Goal: Task Accomplishment & Management: Use online tool/utility

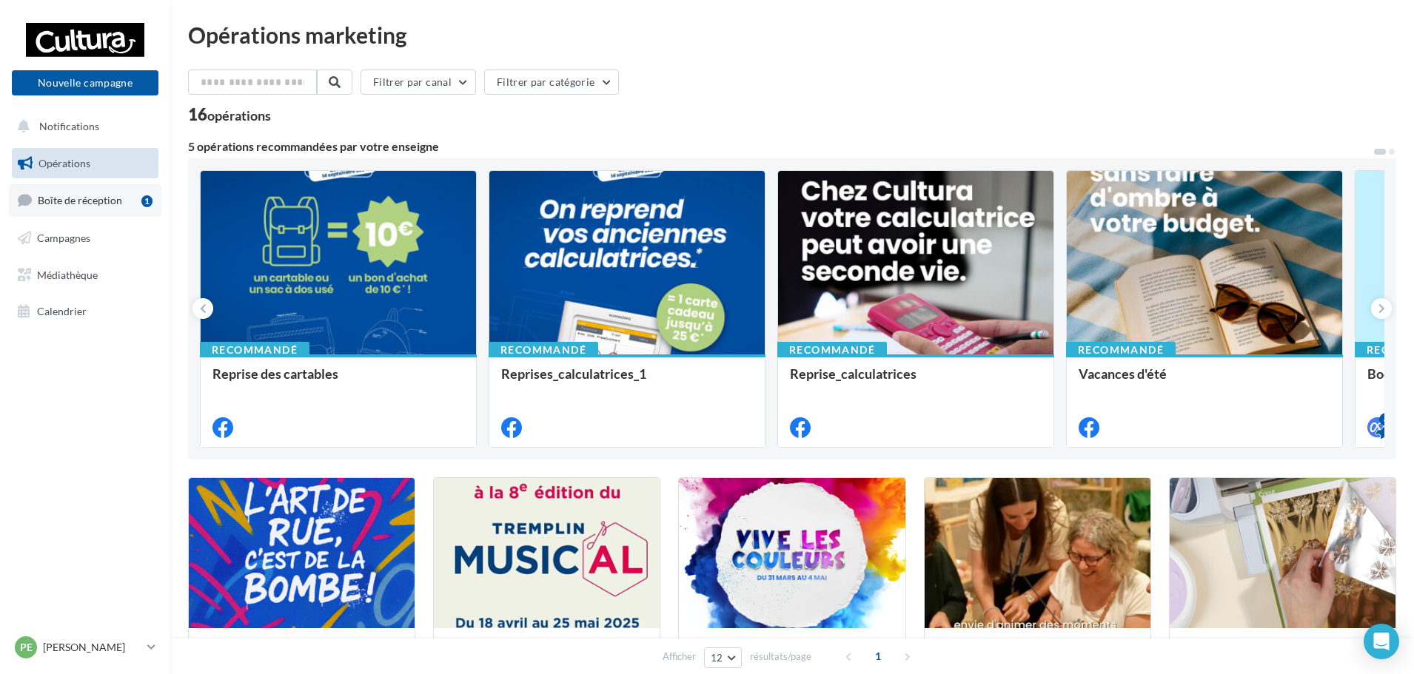
click at [94, 203] on span "Boîte de réception" at bounding box center [80, 200] width 84 height 13
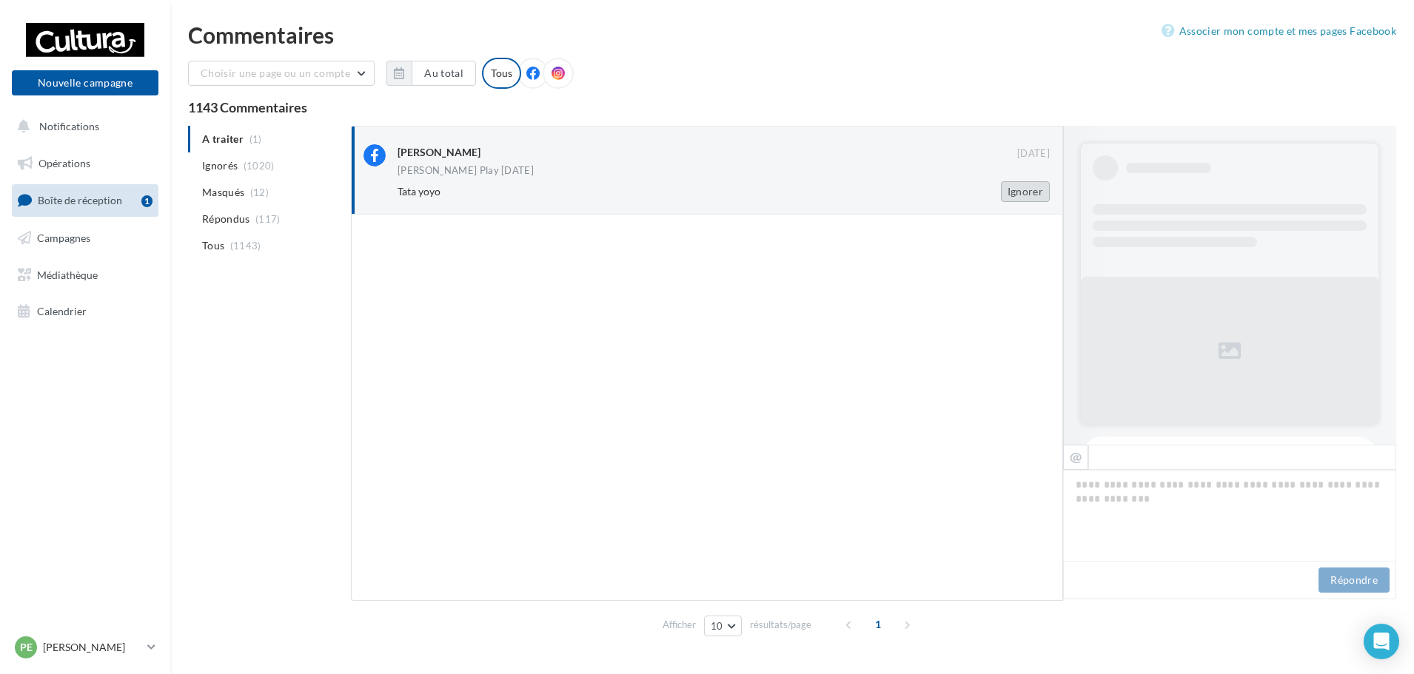
click at [1007, 189] on button "Ignorer" at bounding box center [1025, 191] width 49 height 21
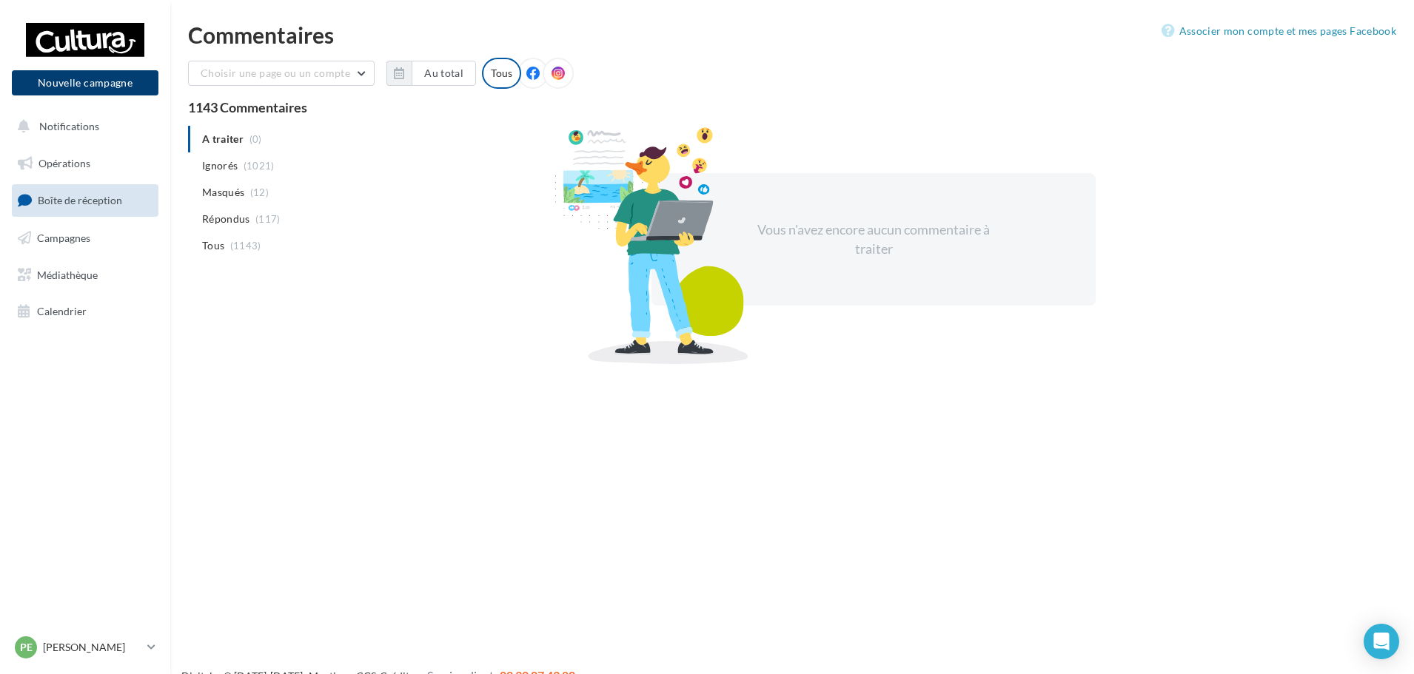
click at [58, 84] on button "Nouvelle campagne" at bounding box center [85, 82] width 147 height 25
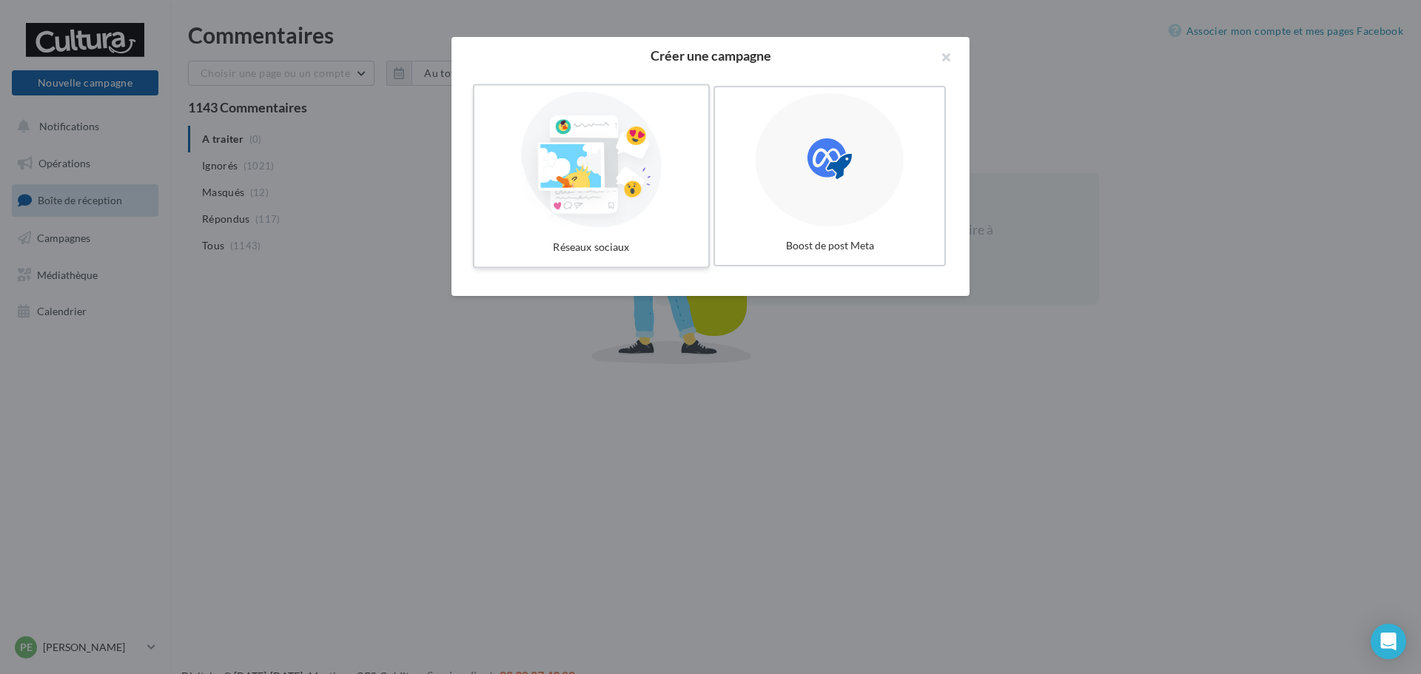
click at [612, 214] on div at bounding box center [591, 160] width 222 height 136
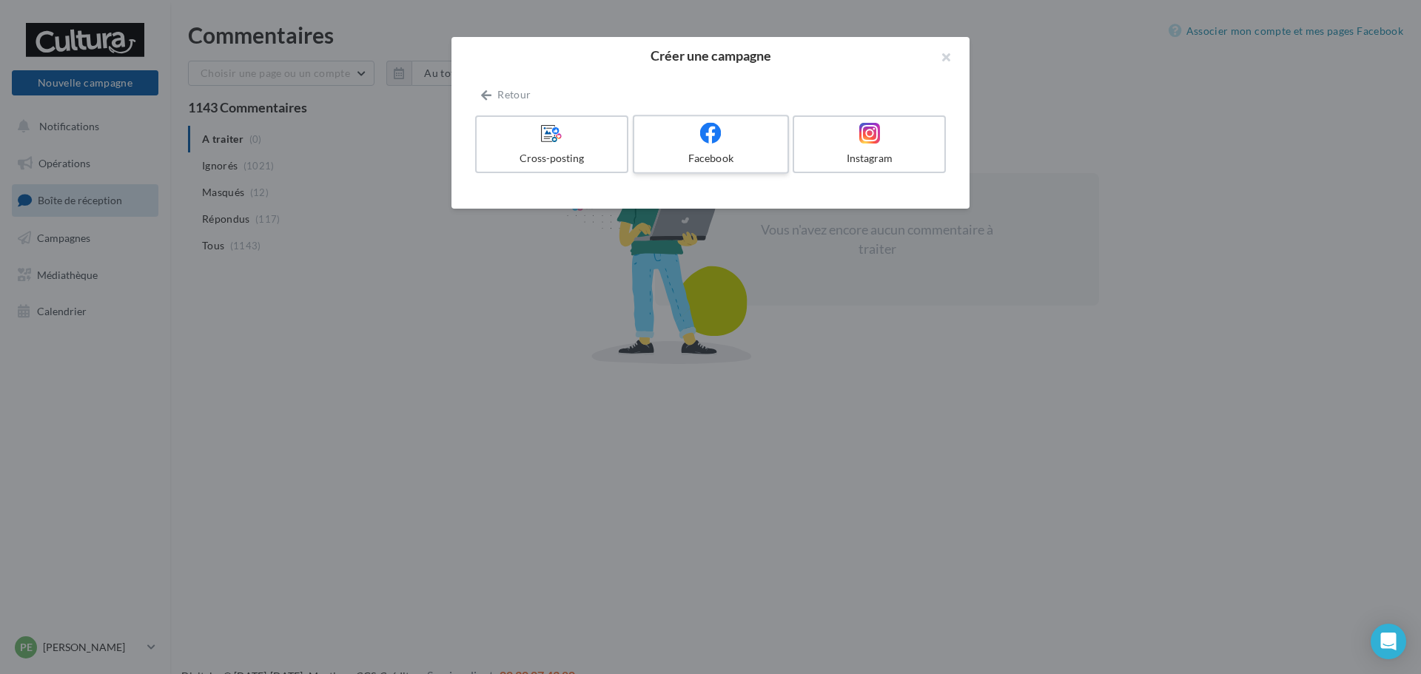
click at [742, 153] on div "Facebook" at bounding box center [710, 158] width 141 height 15
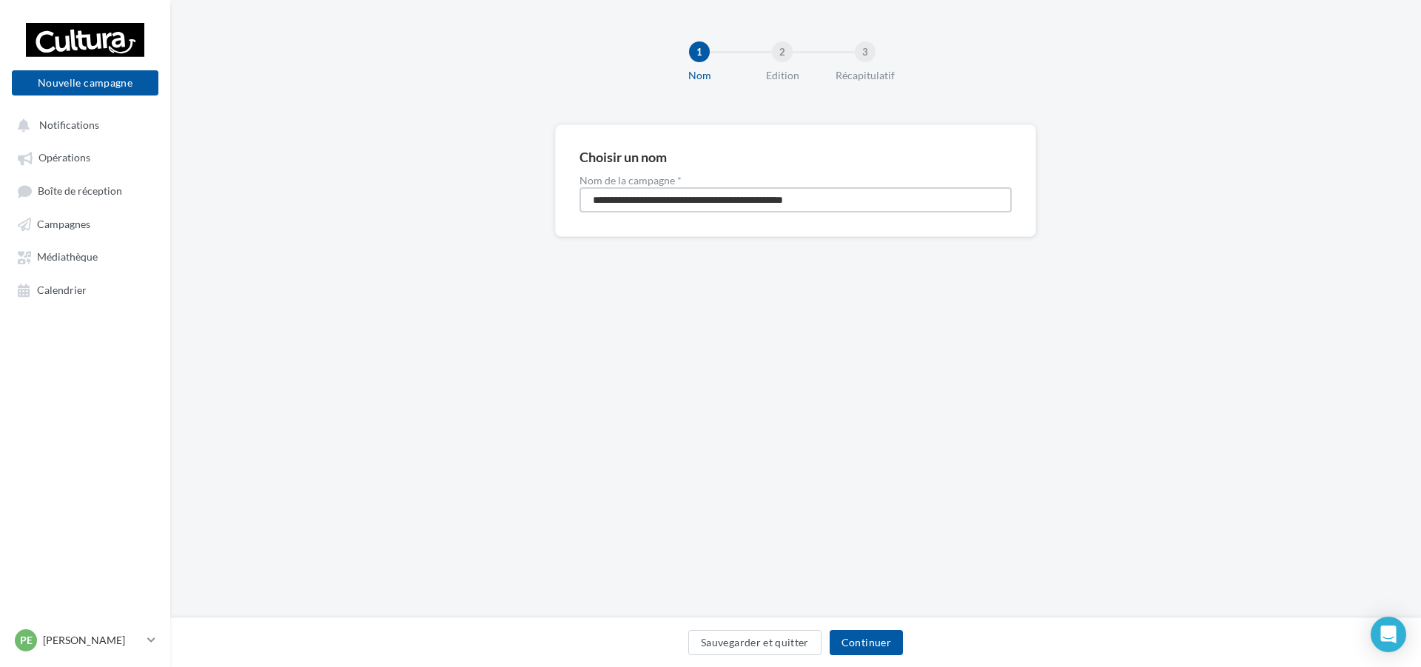
drag, startPoint x: 854, startPoint y: 198, endPoint x: 546, endPoint y: 212, distance: 308.3
click at [554, 210] on div "**********" at bounding box center [795, 204] width 1251 height 160
type input "*"
type input "**********"
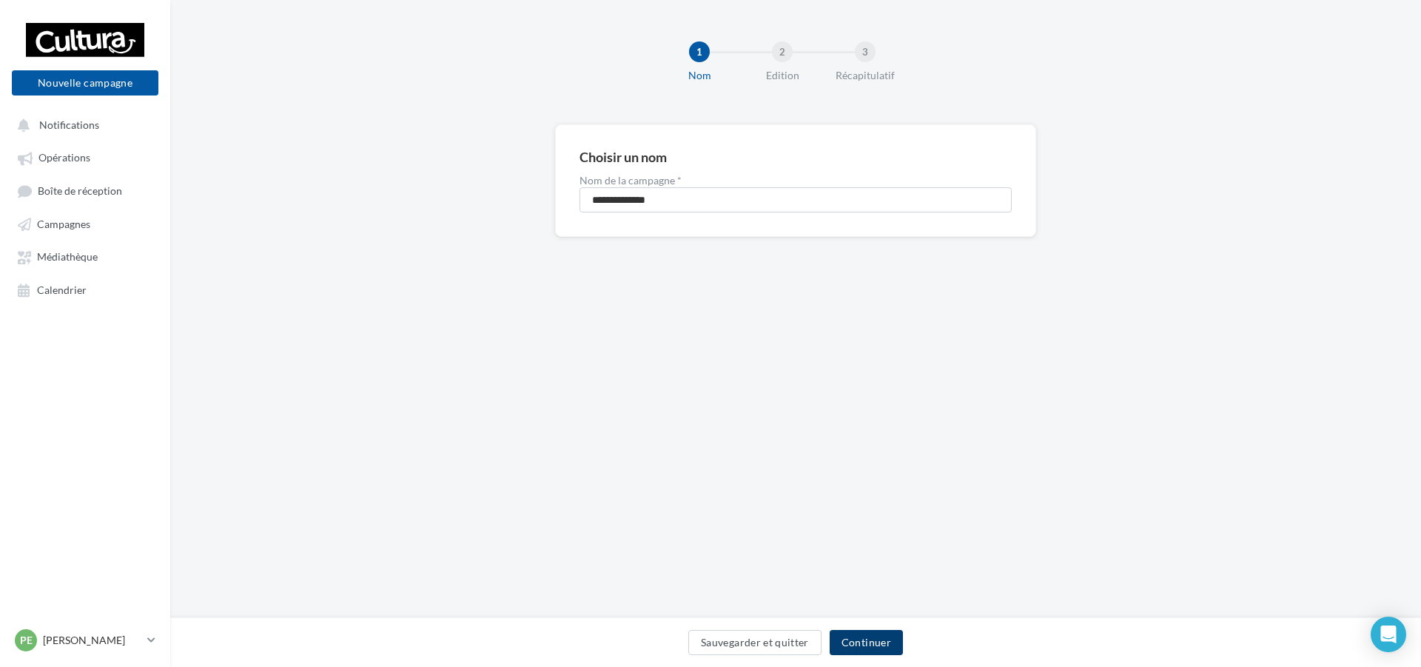
click at [879, 646] on button "Continuer" at bounding box center [866, 642] width 73 height 25
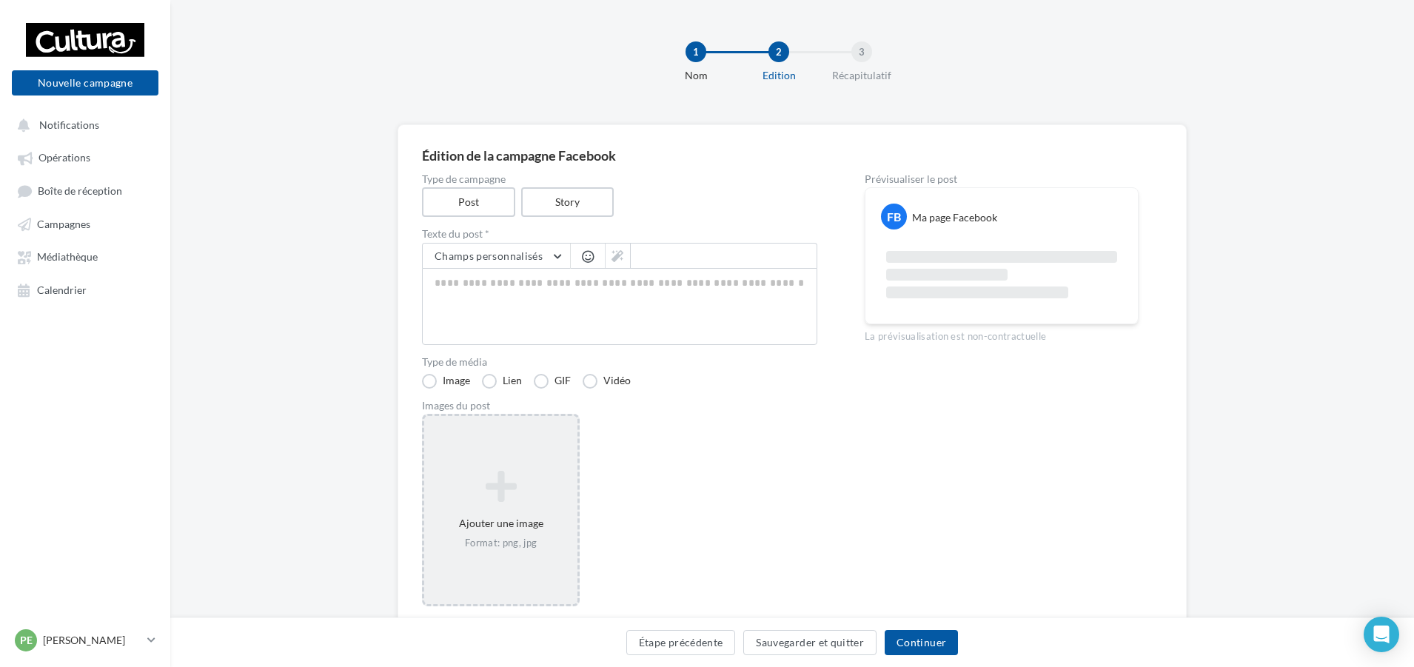
click at [516, 481] on icon at bounding box center [500, 487] width 141 height 36
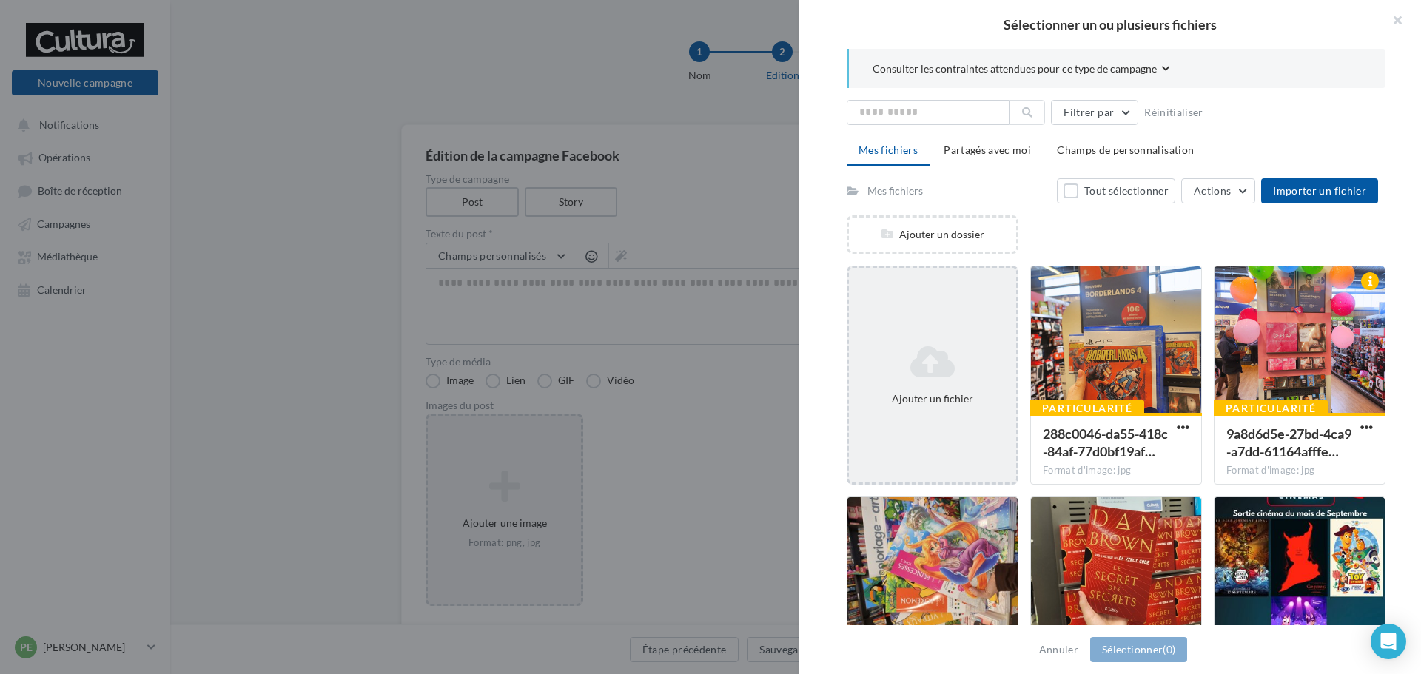
click at [955, 341] on div "Ajouter un fichier" at bounding box center [932, 375] width 167 height 74
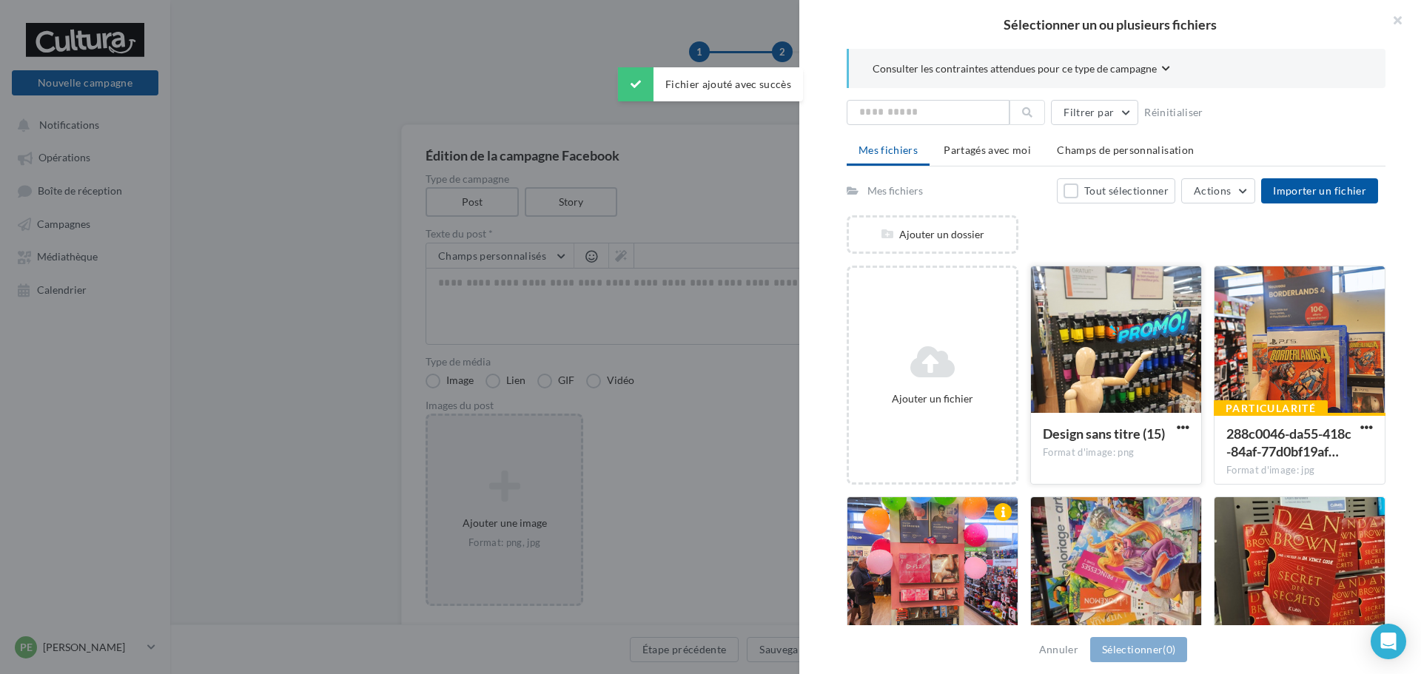
click at [1126, 352] on div at bounding box center [1116, 340] width 170 height 148
click at [1149, 651] on button "Sélectionner (1)" at bounding box center [1138, 649] width 97 height 25
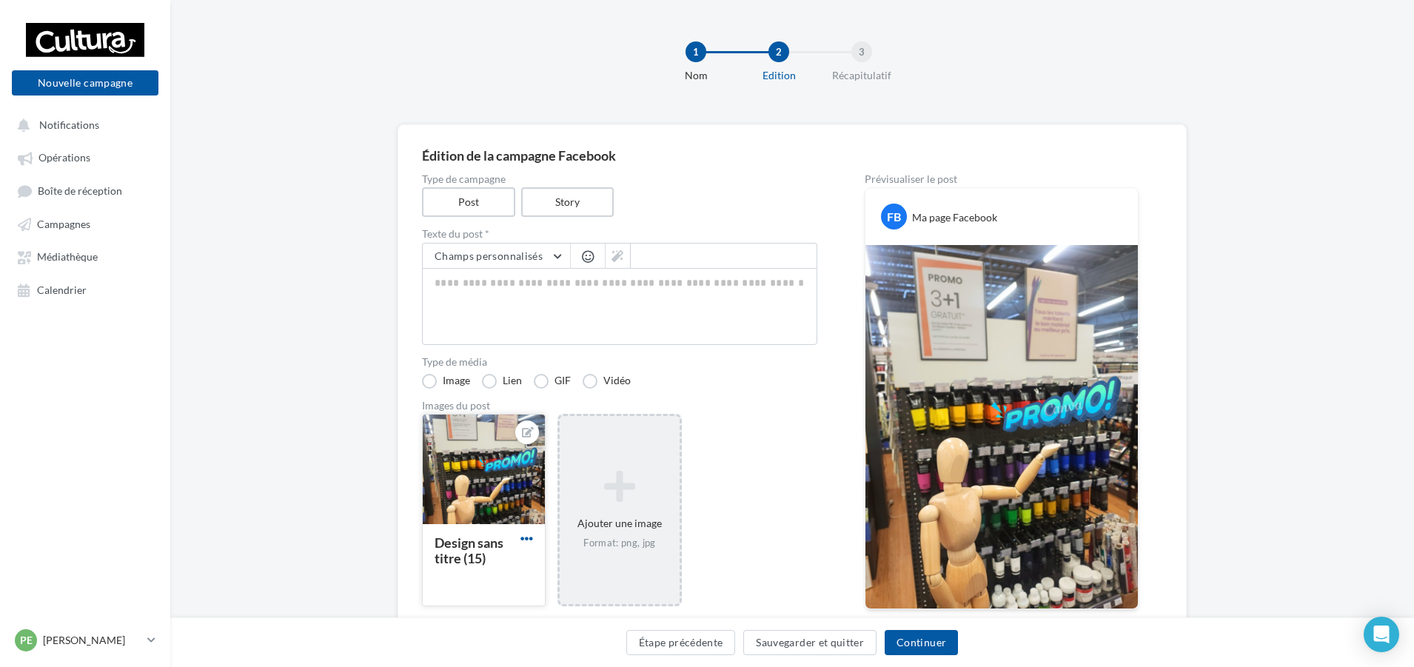
click at [521, 537] on span "button" at bounding box center [526, 538] width 13 height 13
click at [574, 643] on button "Supprimer" at bounding box center [595, 645] width 156 height 38
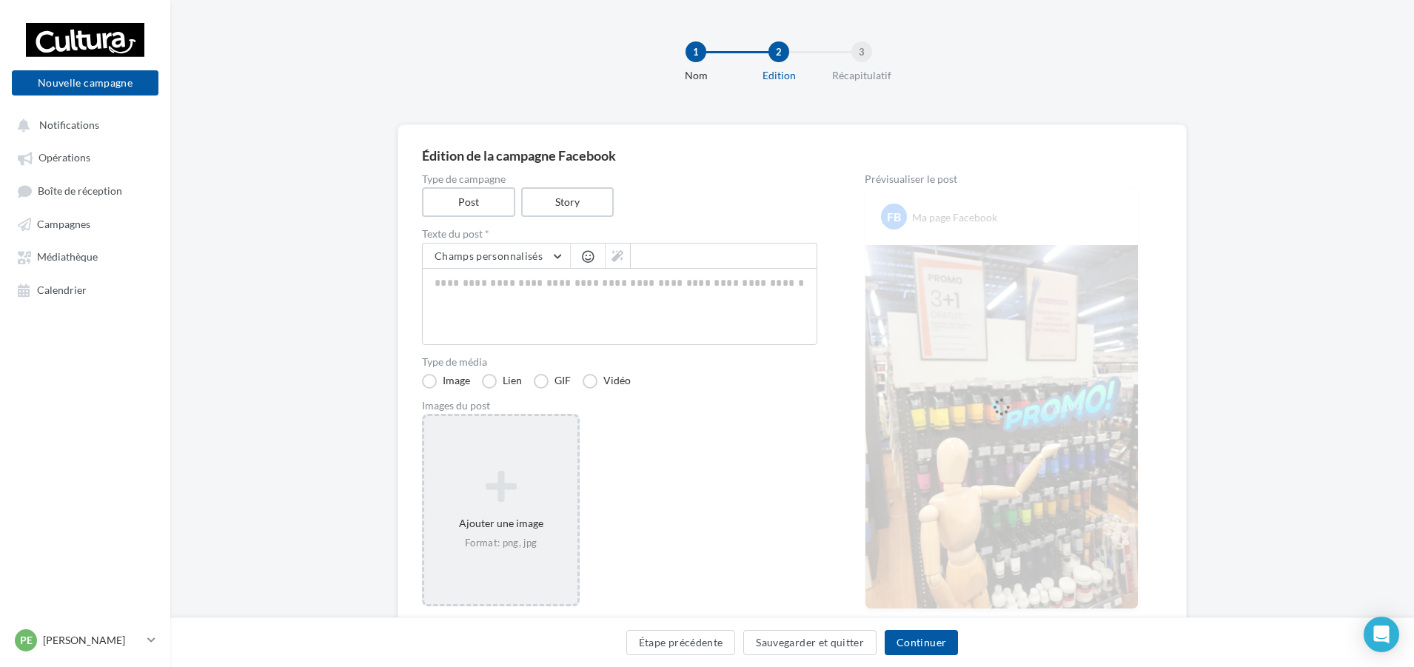
click at [495, 517] on div "Ajouter une image Format: png, jpg" at bounding box center [500, 510] width 153 height 95
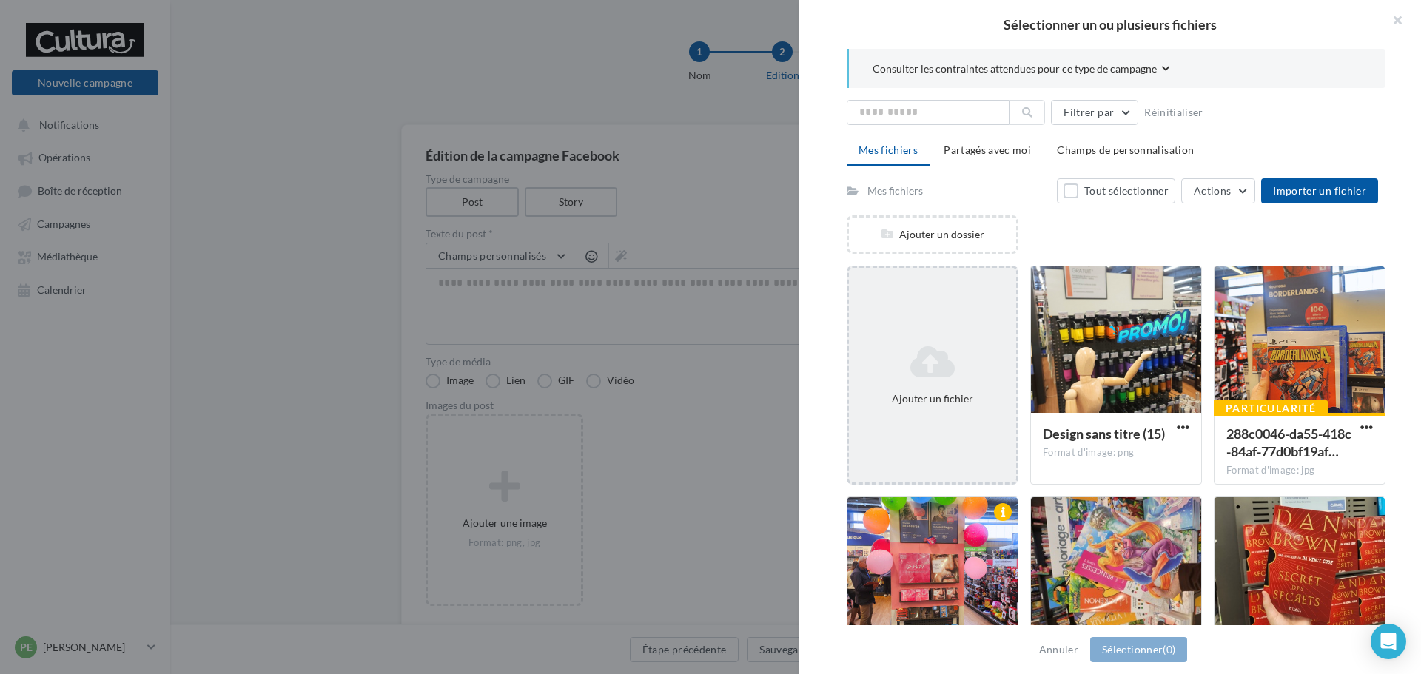
click at [935, 353] on icon at bounding box center [932, 362] width 155 height 36
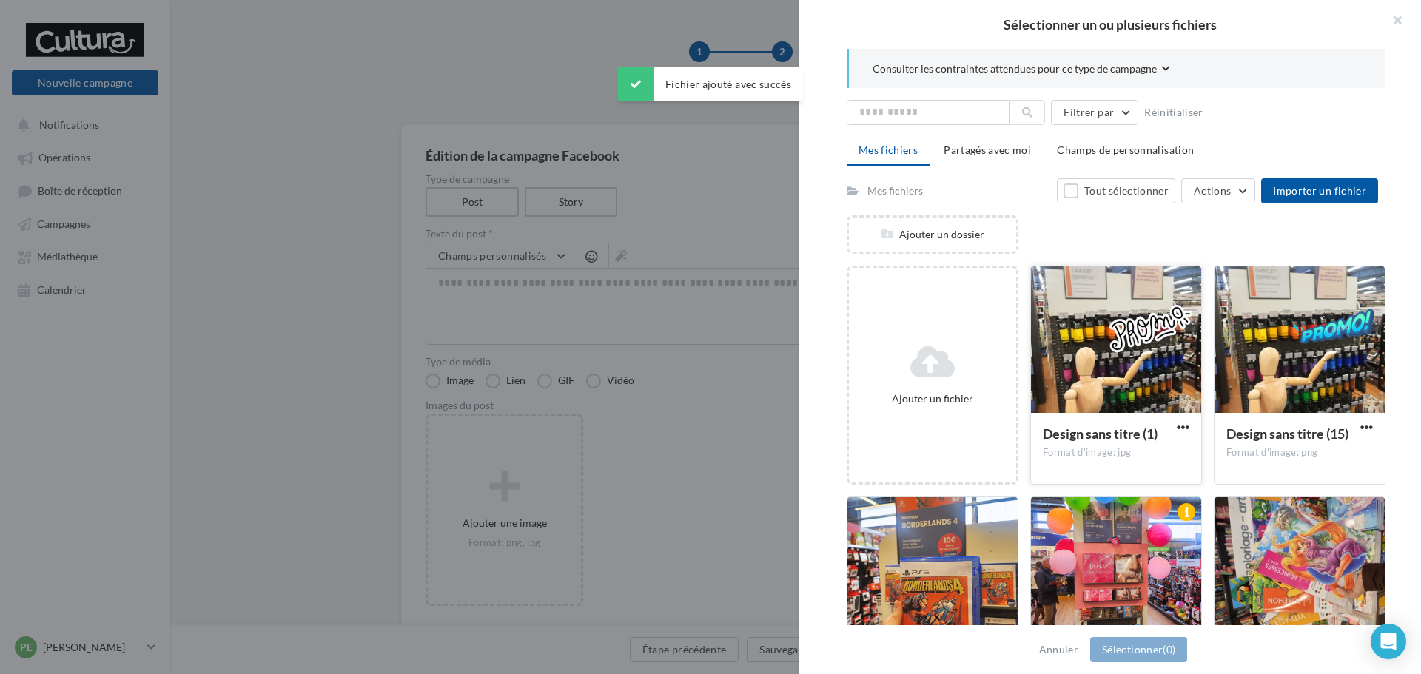
click at [1144, 354] on div at bounding box center [1116, 340] width 170 height 148
click at [1146, 650] on button "Sélectionner (1)" at bounding box center [1138, 649] width 97 height 25
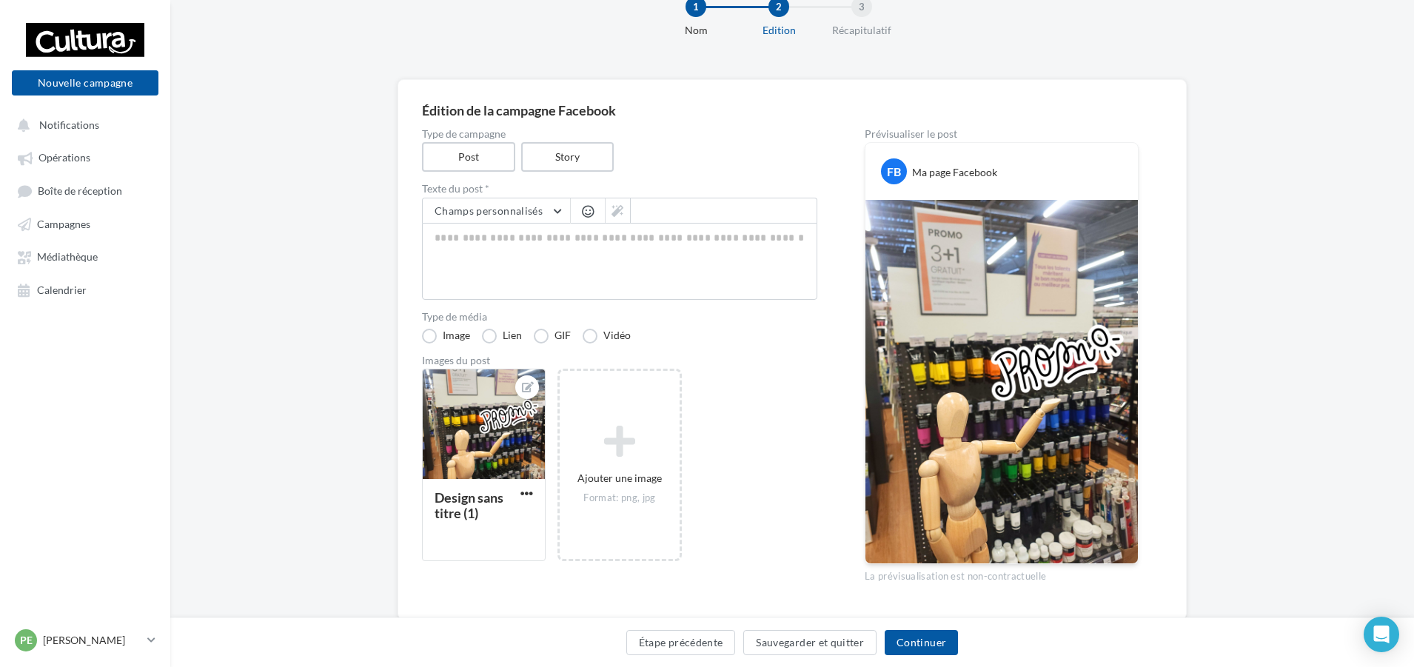
scroll to position [11, 0]
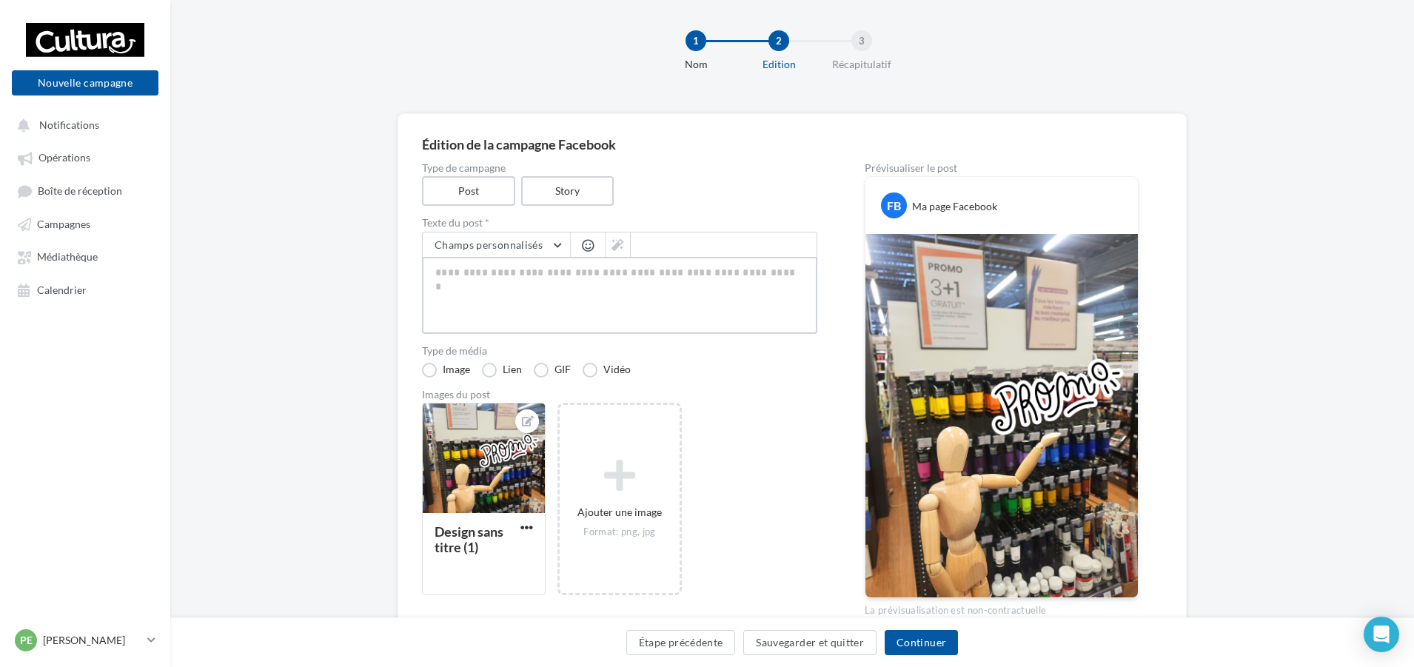
click at [595, 303] on textarea at bounding box center [619, 295] width 395 height 77
paste textarea "**********"
type textarea "**********"
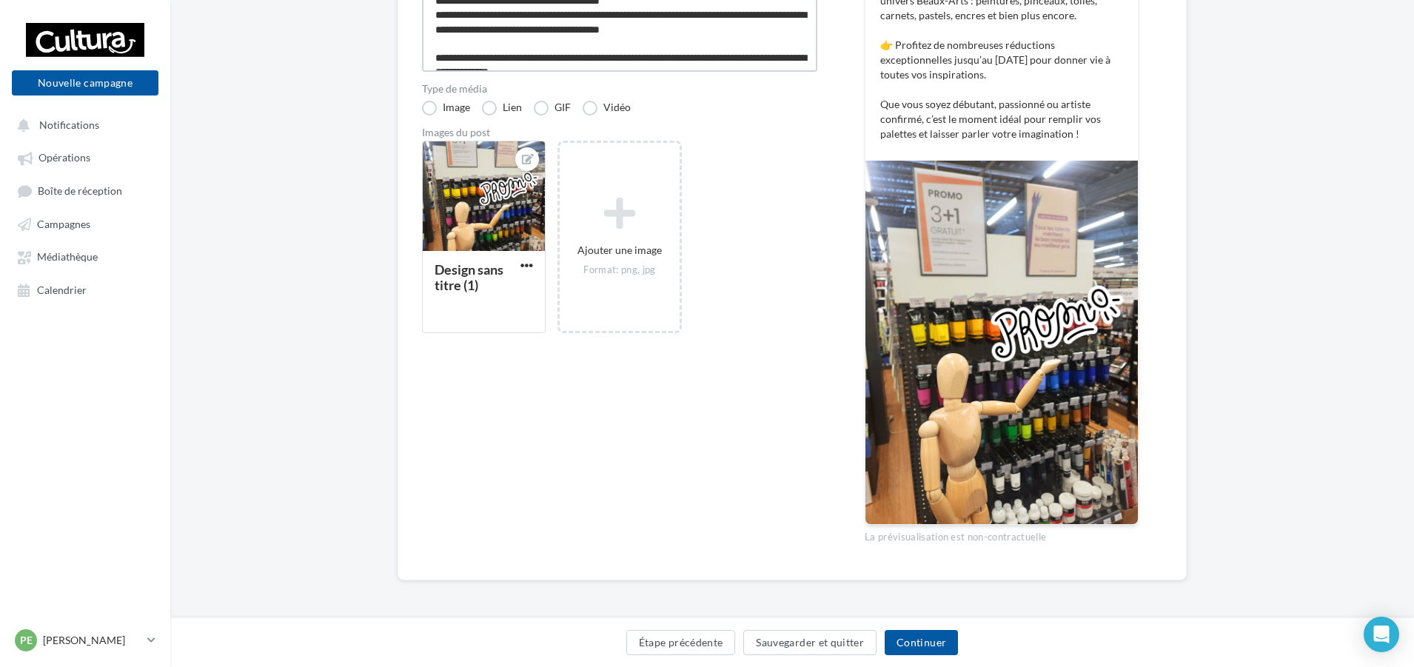
scroll to position [282, 0]
type textarea "**********"
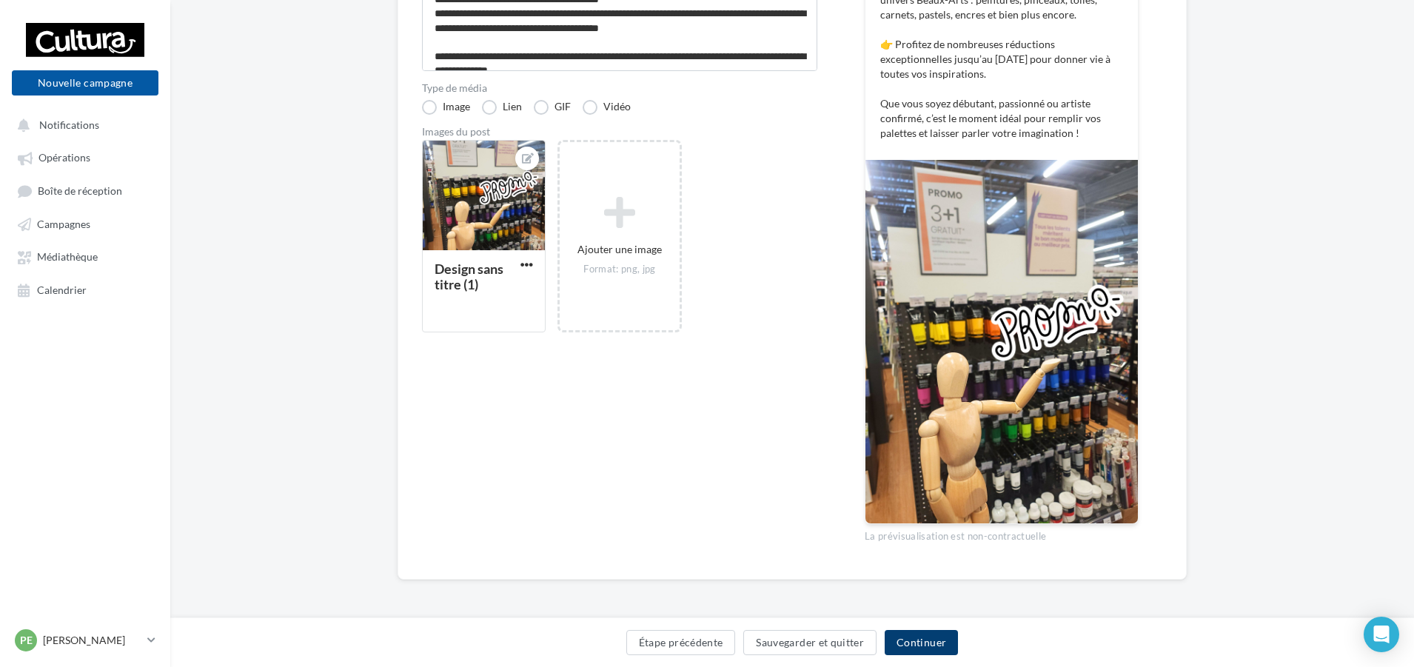
click at [921, 640] on button "Continuer" at bounding box center [921, 642] width 73 height 25
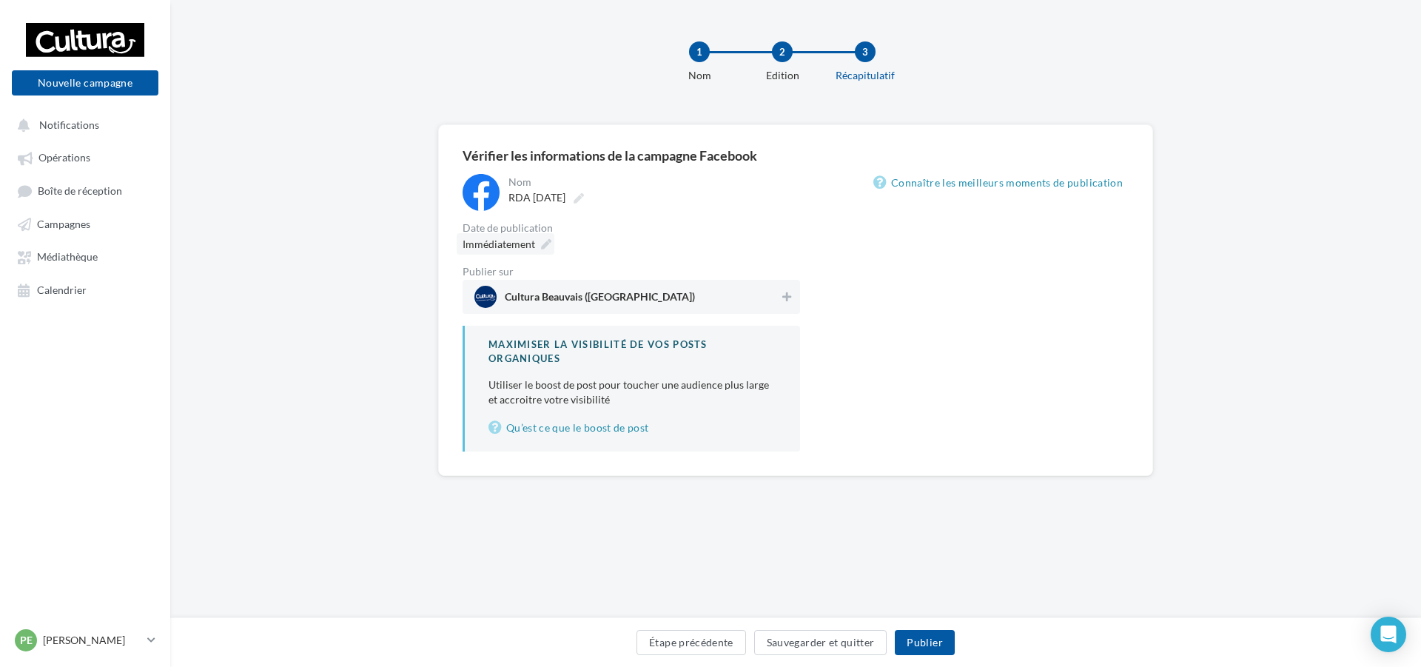
click at [542, 244] on icon at bounding box center [546, 244] width 10 height 10
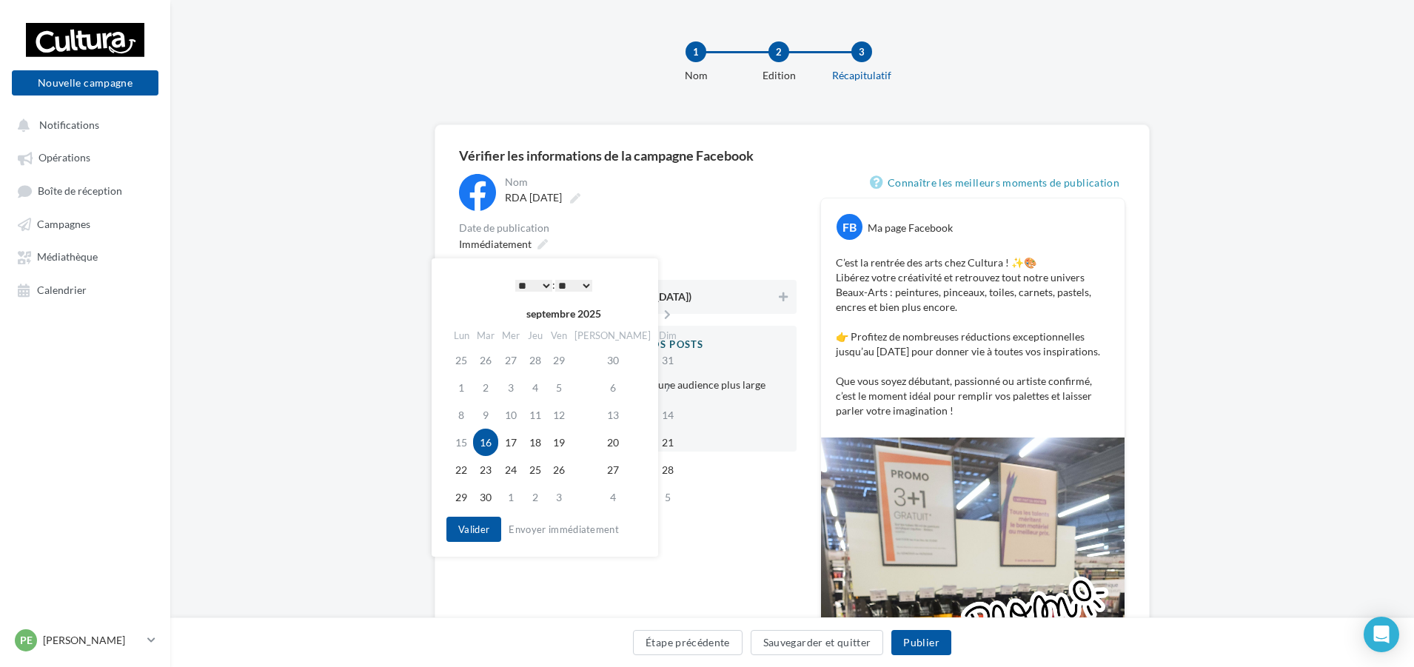
click at [492, 446] on td "16" at bounding box center [485, 442] width 25 height 27
click at [542, 284] on select "* * * * * * * * * * ** ** ** ** ** ** ** ** ** ** ** ** ** **" at bounding box center [529, 286] width 37 height 12
drag, startPoint x: 723, startPoint y: 230, endPoint x: 764, endPoint y: 271, distance: 57.6
click at [724, 230] on div "Date de publication" at bounding box center [628, 228] width 338 height 10
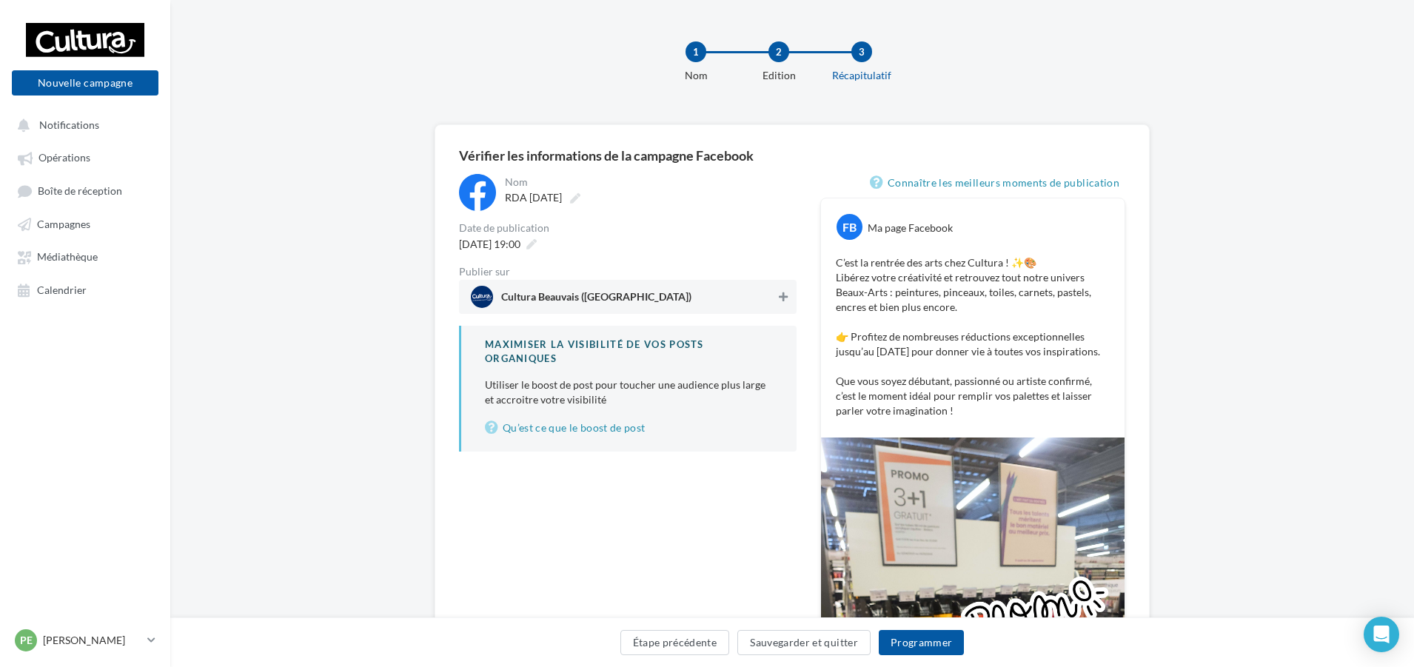
click at [776, 295] on button at bounding box center [783, 297] width 15 height 18
click at [933, 651] on button "Programmer" at bounding box center [922, 642] width 86 height 25
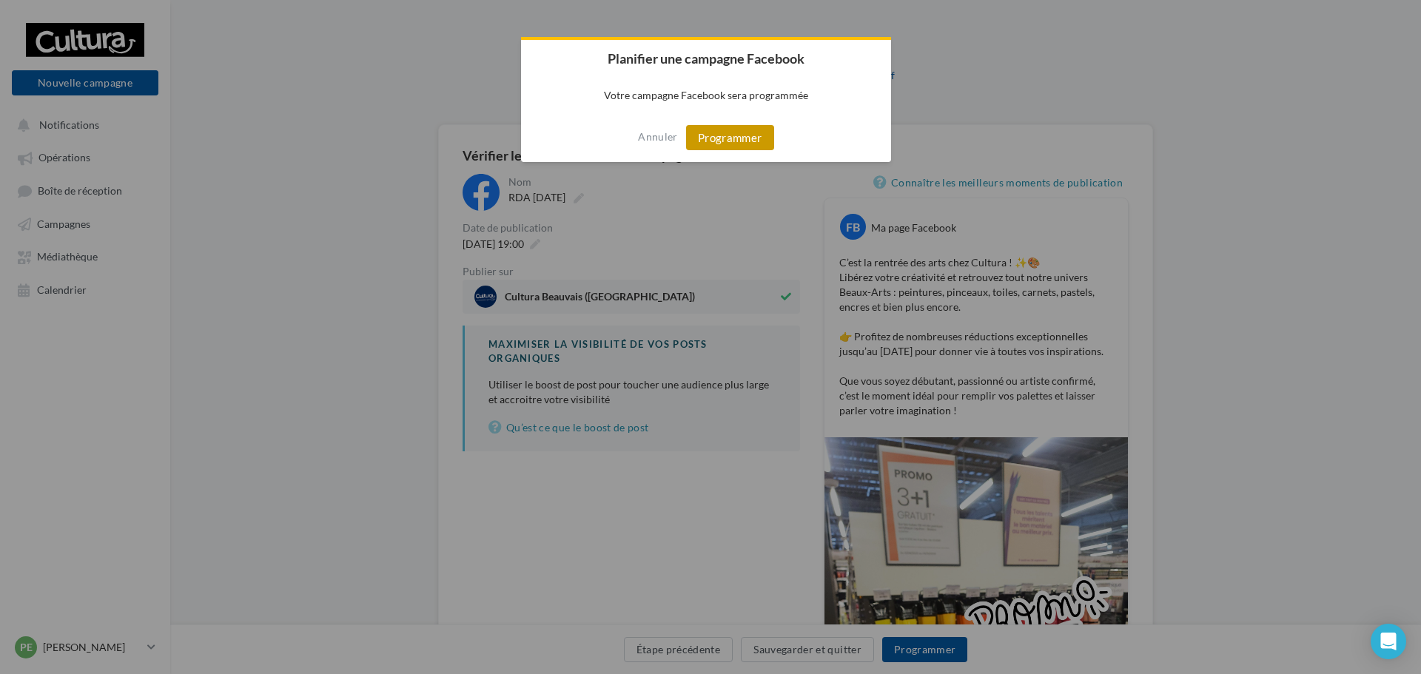
click at [728, 136] on button "Programmer" at bounding box center [730, 137] width 88 height 25
